Goal: Find specific page/section: Find specific page/section

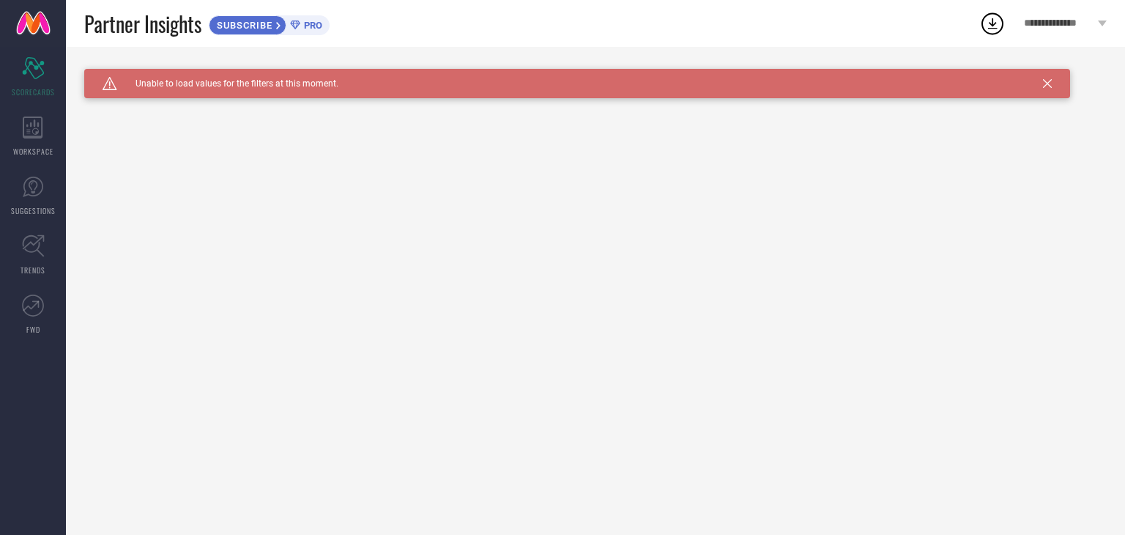
click at [1049, 81] on icon at bounding box center [1047, 83] width 9 height 9
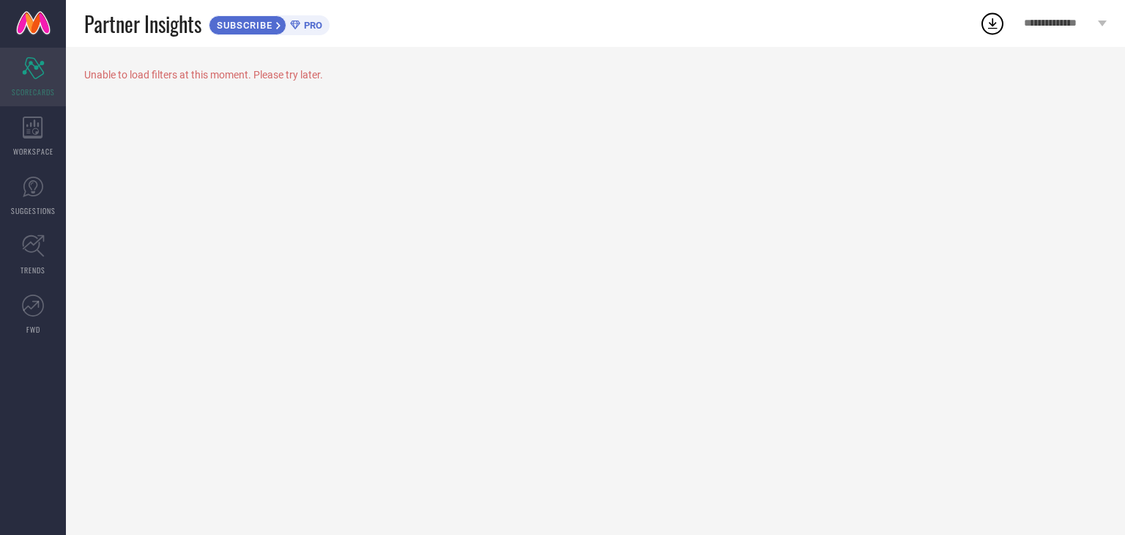
click at [41, 76] on icon "Scorecard" at bounding box center [33, 68] width 23 height 22
click at [36, 130] on icon at bounding box center [33, 127] width 21 height 22
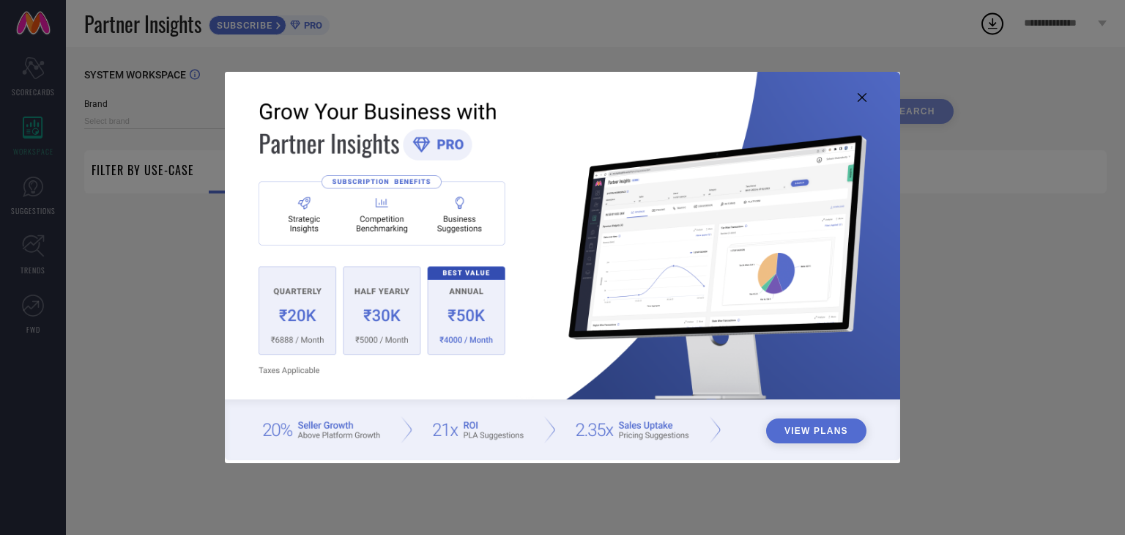
type input "1 STOP FASHION"
type input "All"
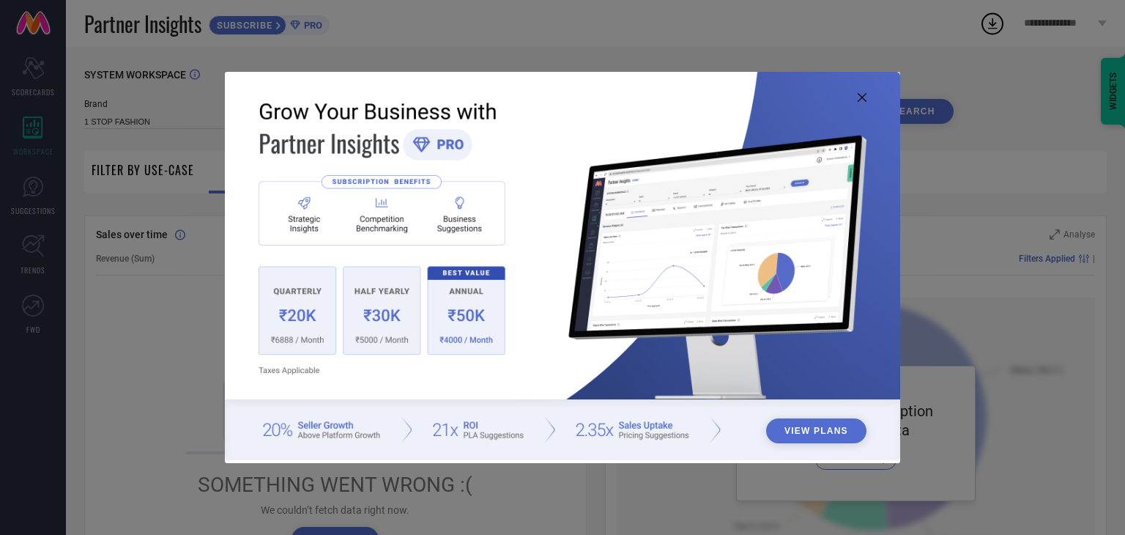
click at [860, 94] on icon at bounding box center [862, 97] width 9 height 9
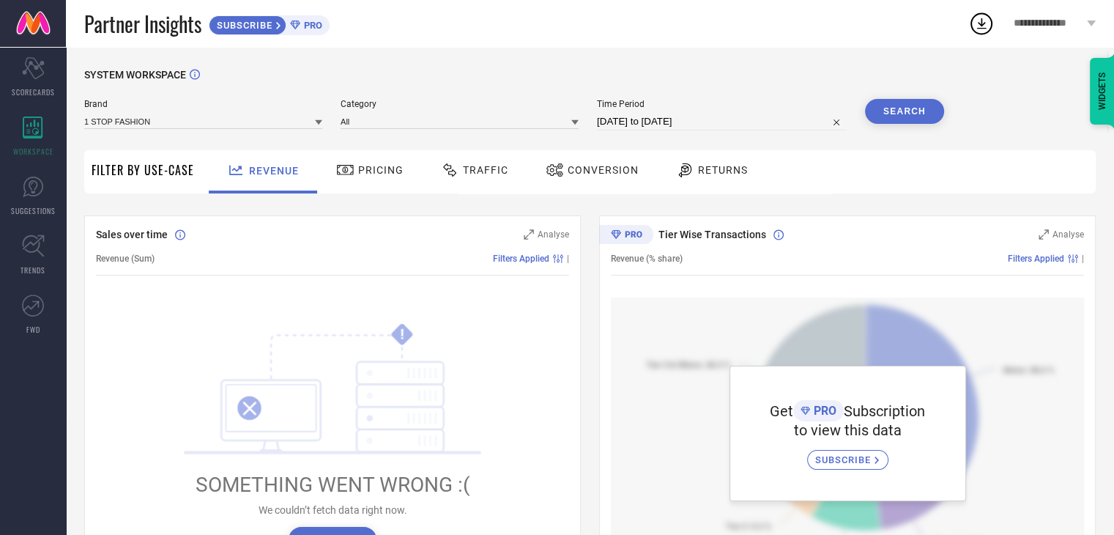
click at [372, 171] on span "Pricing" at bounding box center [380, 170] width 45 height 12
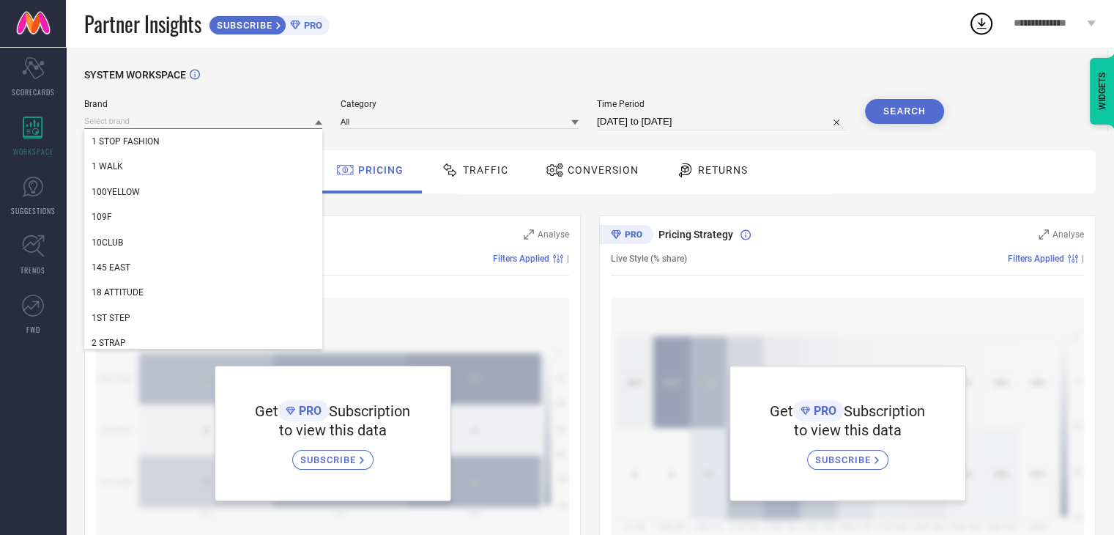
click at [313, 127] on input at bounding box center [203, 121] width 238 height 15
type input "i"
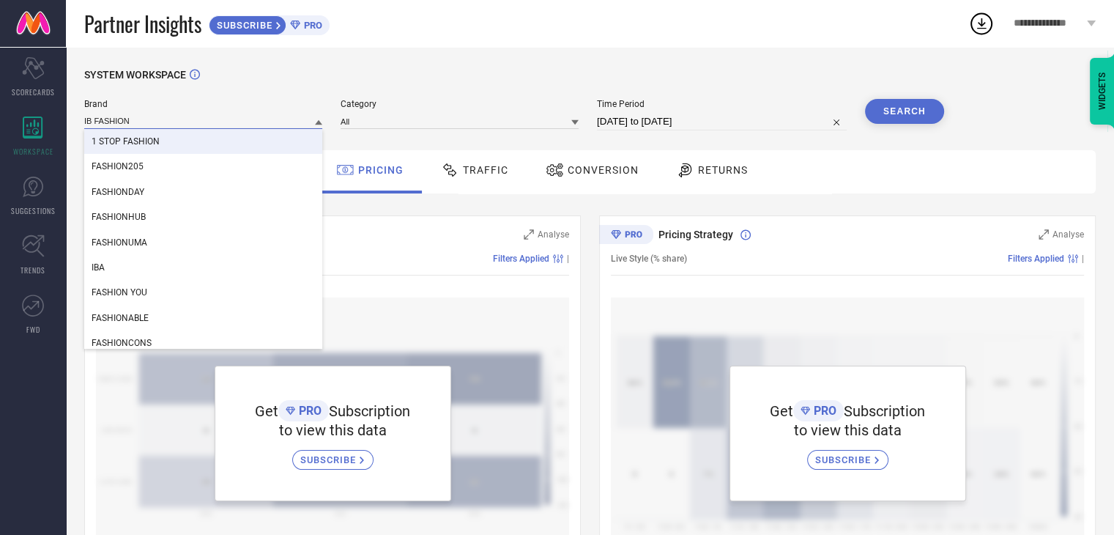
type input "IB FASHION"
click at [457, 84] on div "SYSTEM WORKSPACE" at bounding box center [589, 84] width 1011 height 30
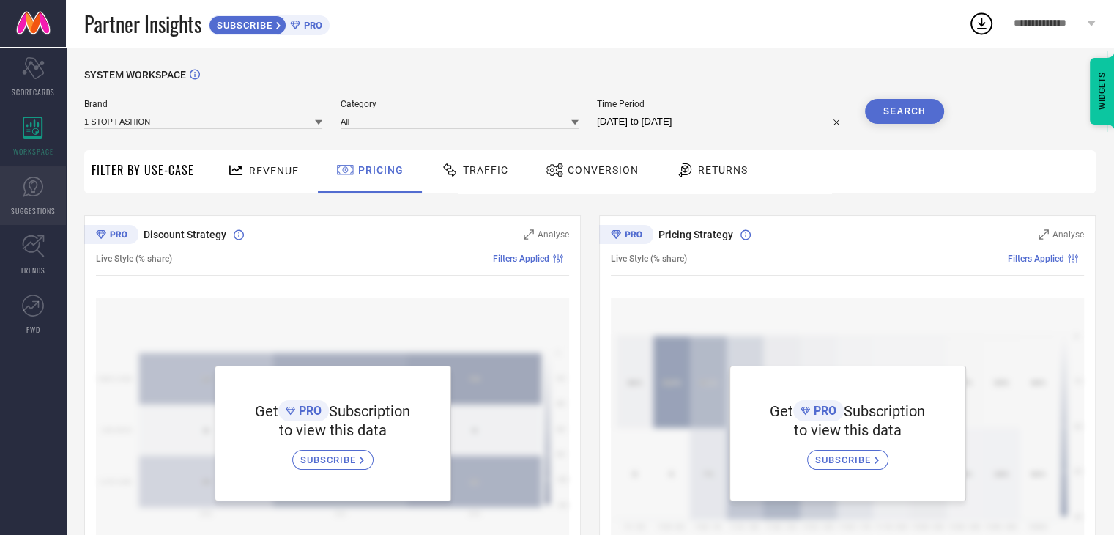
click at [41, 195] on icon at bounding box center [33, 187] width 22 height 22
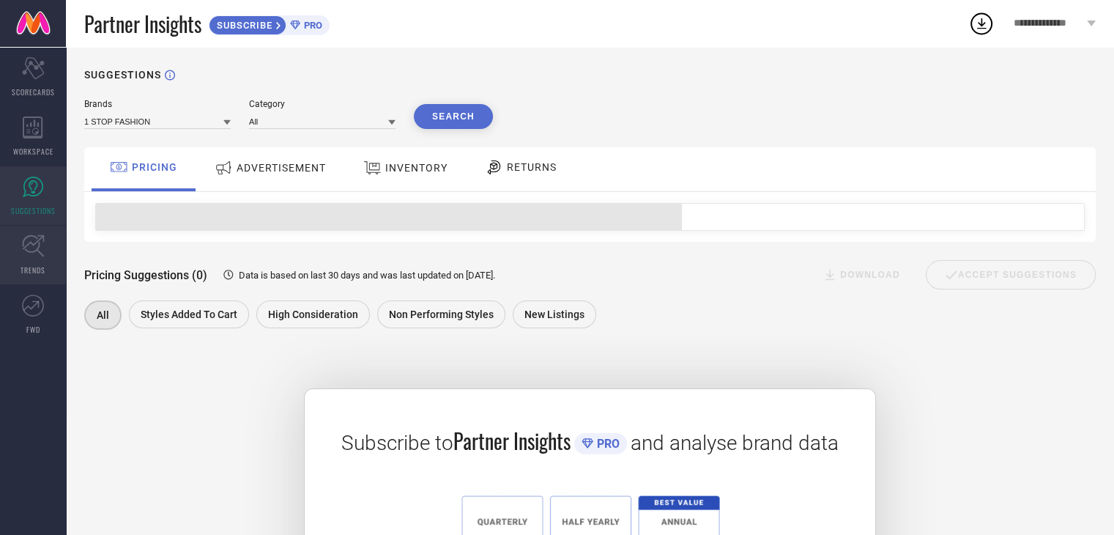
click at [34, 246] on icon at bounding box center [33, 245] width 23 height 23
